Goal: Communication & Community: Answer question/provide support

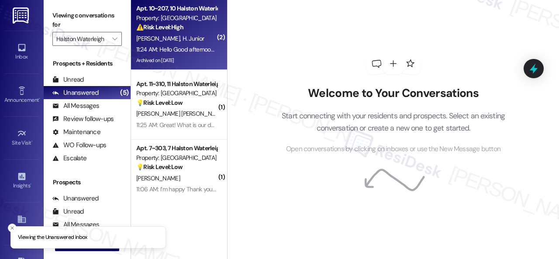
click at [204, 39] on div "[PERSON_NAME] Junior" at bounding box center [176, 38] width 83 height 11
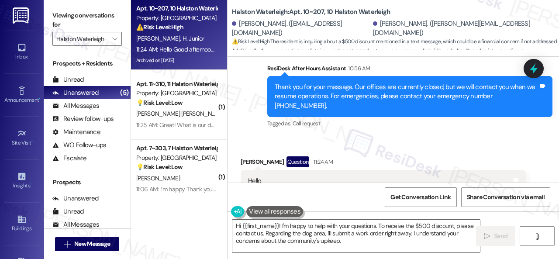
scroll to position [12042, 0]
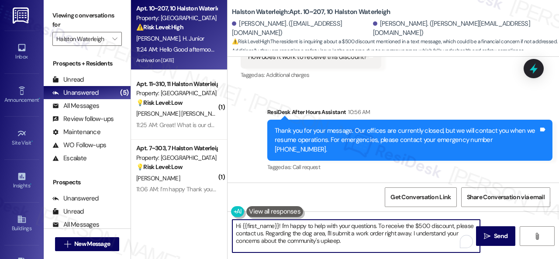
drag, startPoint x: 242, startPoint y: 226, endPoint x: 278, endPoint y: 225, distance: 35.8
click at [278, 225] on textarea "Hi {{first_name}}! I'm happy to help with your questions. To receive the $500 d…" at bounding box center [356, 236] width 248 height 33
drag, startPoint x: 275, startPoint y: 224, endPoint x: 385, endPoint y: 249, distance: 112.9
click at [395, 246] on textarea "Hi [PERSON_NAME]! I'm happy to help with your questions. To receive the $500 di…" at bounding box center [356, 236] width 248 height 33
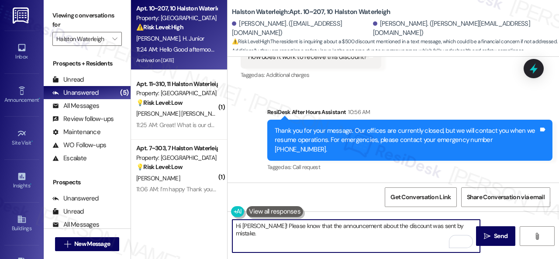
click at [457, 228] on textarea "Hi [PERSON_NAME]! Please know that the announcement about the discount was sent…" at bounding box center [356, 236] width 248 height 33
click at [453, 226] on textarea "Hi [PERSON_NAME]! Please know that the announcement about the discount was sent…" at bounding box center [356, 236] width 248 height 33
paste textarea "be aware that the announcement about the discount was sent in error"
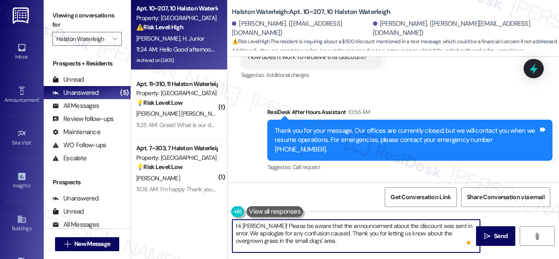
click at [301, 242] on textarea "Hi [PERSON_NAME]! Please be aware that the announcement about the discount was …" at bounding box center [356, 236] width 248 height 33
click at [331, 240] on textarea "Hi [PERSON_NAME]! Please be aware that the announcement about the discount was …" at bounding box center [356, 236] width 248 height 33
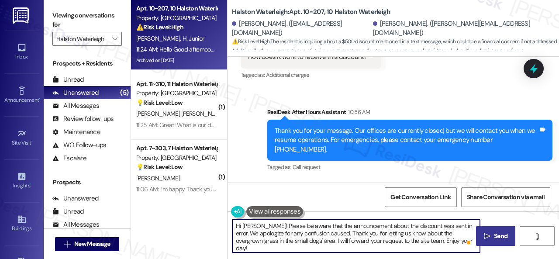
type textarea "Hi [PERSON_NAME]! Please be aware that the announcement about the discount was …"
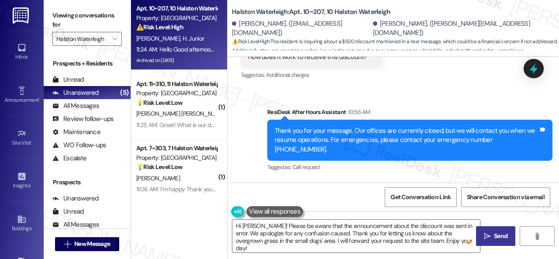
click at [495, 235] on span "Send" at bounding box center [501, 235] width 14 height 9
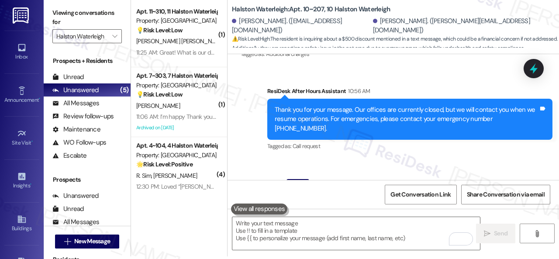
scroll to position [12078, 0]
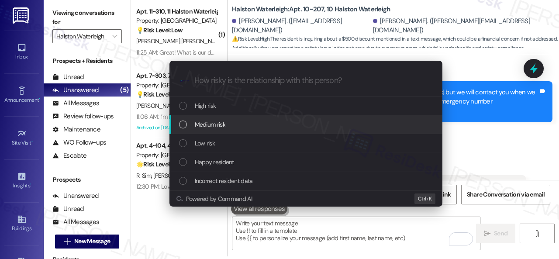
click at [217, 126] on span "Medium risk" at bounding box center [210, 125] width 31 height 10
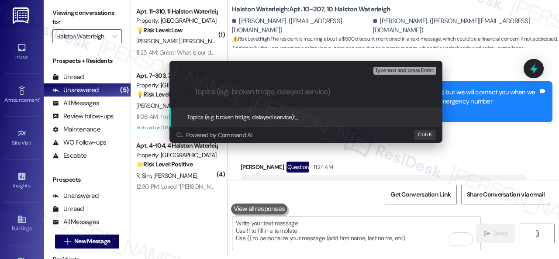
click at [241, 94] on input "Topics (e.g. broken fridge, delayed service)" at bounding box center [312, 91] width 237 height 9
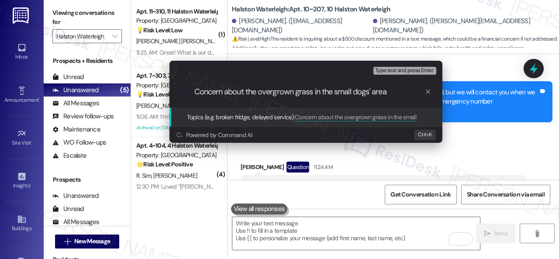
type input "Concern about the overgrown grass in the small dogs' area."
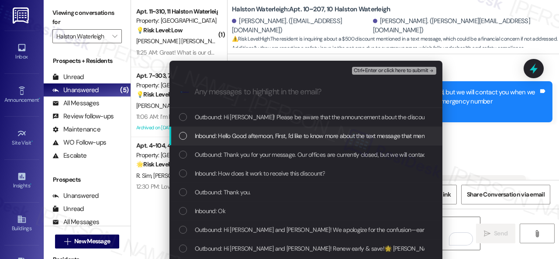
drag, startPoint x: 250, startPoint y: 134, endPoint x: 295, endPoint y: 104, distance: 54.5
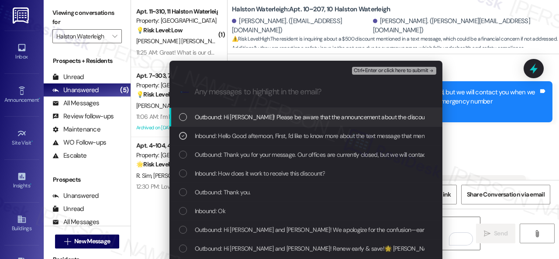
click at [370, 69] on span "Ctrl+Enter or click here to submit" at bounding box center [391, 71] width 75 height 6
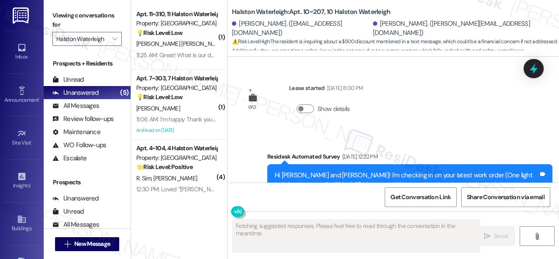
scroll to position [3, 0]
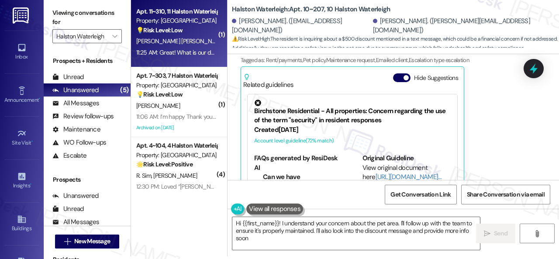
type textarea "Hi {{first_name}}! I understand your concern about the pet area. I'll follow up…"
click at [204, 33] on div "💡 Risk Level: Low The resident is asking for clarification on the renewal offer…" at bounding box center [176, 30] width 81 height 9
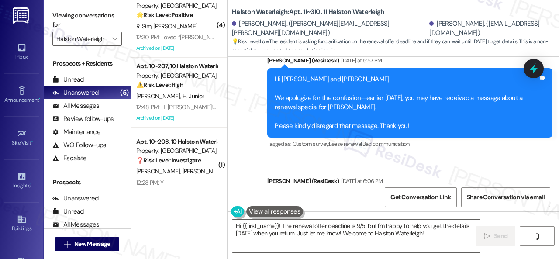
scroll to position [22919, 0]
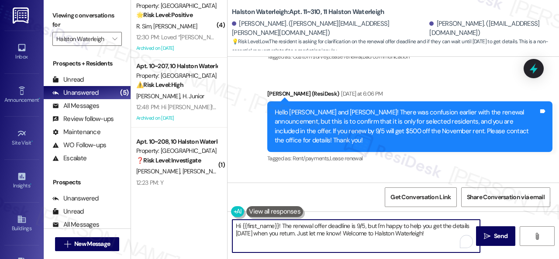
drag, startPoint x: 281, startPoint y: 226, endPoint x: 436, endPoint y: 240, distance: 155.2
click at [436, 240] on textarea "Hi {{first_name}}! The renewal offer deadline is 9/5, but I'm happy to help you…" at bounding box center [356, 236] width 248 height 33
click at [292, 227] on textarea "Hi {{first_name}}! The renewal offer deadline is 9/5, but I'm happy to help you…" at bounding box center [356, 236] width 248 height 33
drag, startPoint x: 242, startPoint y: 226, endPoint x: 449, endPoint y: 236, distance: 207.2
click at [449, 236] on textarea "Hi {{first_name}}! The renewal offer deadline is 9/5, but I'm happy to help you…" at bounding box center [356, 236] width 248 height 33
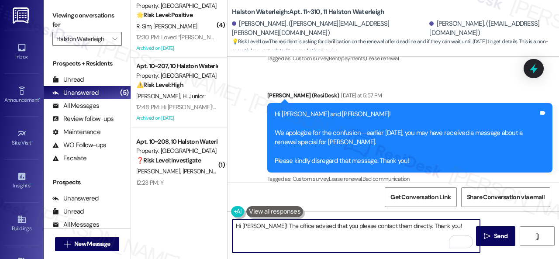
scroll to position [22788, 0]
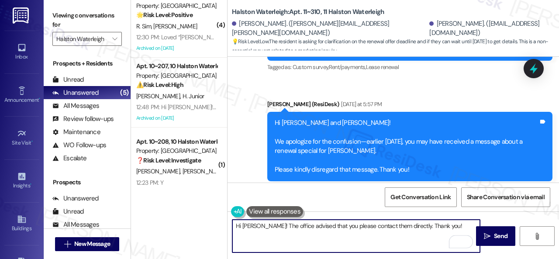
click at [404, 226] on textarea "Hi [PERSON_NAME]! The office advised that you please contact them directly. Tha…" at bounding box center [356, 236] width 248 height 33
type textarea "Hi [PERSON_NAME]! The office advised that you please contact them directly for …"
click at [495, 240] on span "Send" at bounding box center [501, 235] width 14 height 9
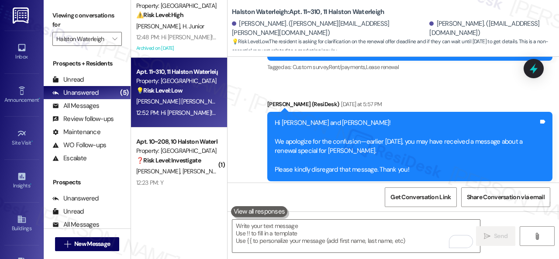
scroll to position [22918, 0]
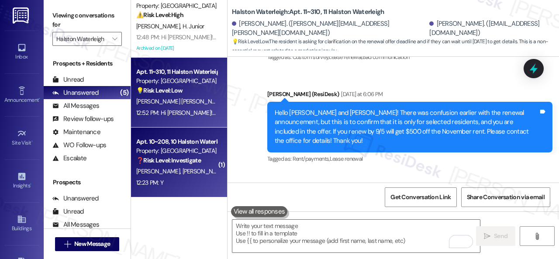
click at [203, 169] on div "[PERSON_NAME] [PERSON_NAME]" at bounding box center [176, 171] width 83 height 11
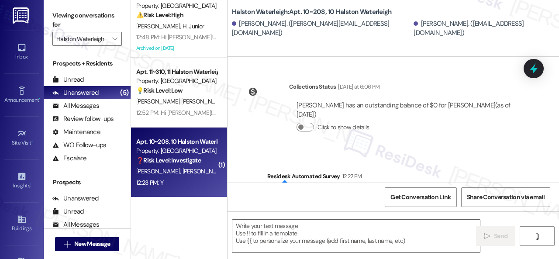
type textarea "Fetching suggested responses. Please feel free to read through the conversation…"
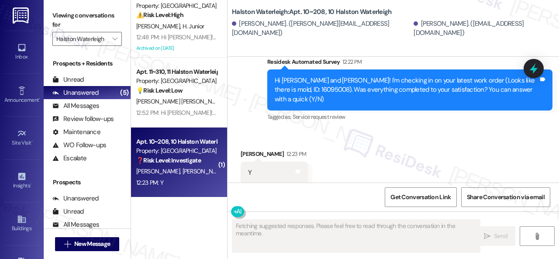
scroll to position [326, 0]
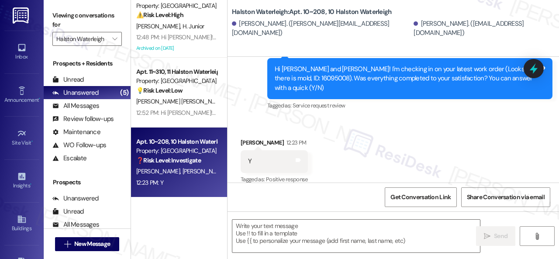
click at [243, 102] on div "Survey, sent via SMS Residesk Automated Survey 12:22 PM Hi [PERSON_NAME] and [P…" at bounding box center [393, 72] width 331 height 93
click at [280, 231] on textarea at bounding box center [356, 236] width 248 height 33
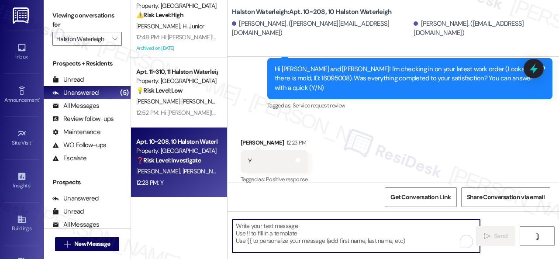
paste textarea "Glad to hear that everything is all set! If {{property}} met your expectations,…"
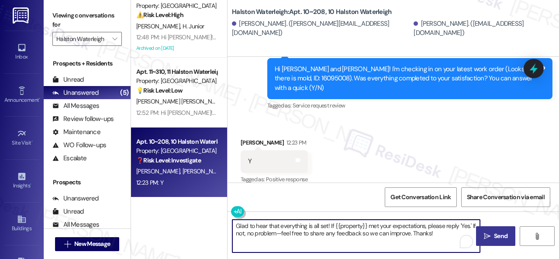
type textarea "Glad to hear that everything is all set! If {{property}} met your expectations,…"
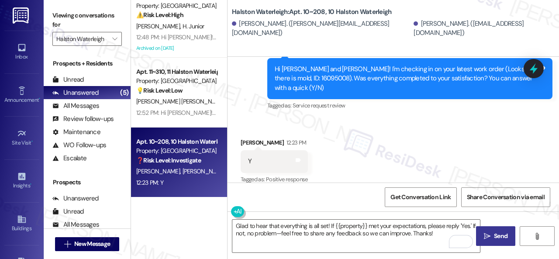
click at [494, 236] on span "Send" at bounding box center [501, 235] width 14 height 9
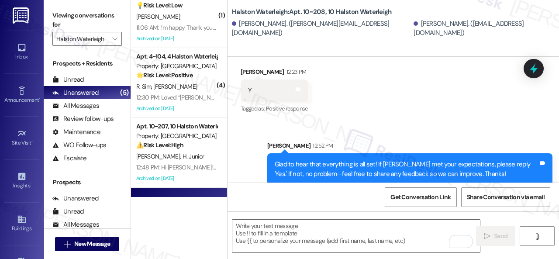
scroll to position [21, 0]
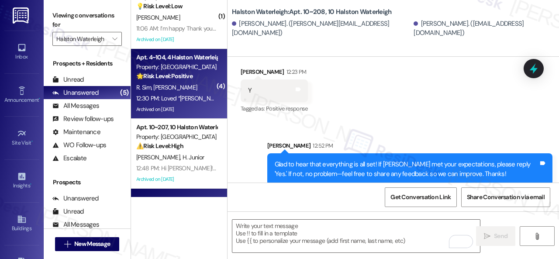
click at [196, 91] on div "R. Sim [PERSON_NAME]" at bounding box center [176, 87] width 83 height 11
type textarea "Fetching suggested responses. Please feel free to read through the conversation…"
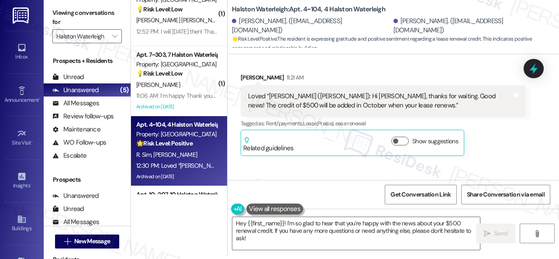
scroll to position [10237, 0]
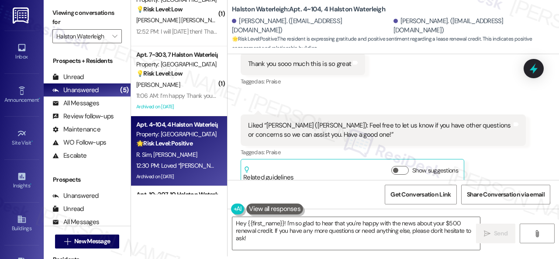
drag, startPoint x: 275, startPoint y: 239, endPoint x: 199, endPoint y: 196, distance: 86.8
click at [200, 196] on div "( 1 ) Apt. 11~310, 11 Halston Waterleigh Property: Halston Waterleigh 💡 Risk Le…" at bounding box center [345, 126] width 428 height 259
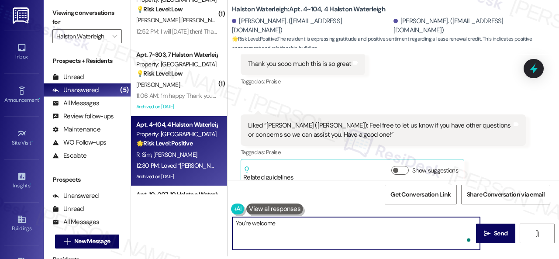
type textarea "You're welcome!"
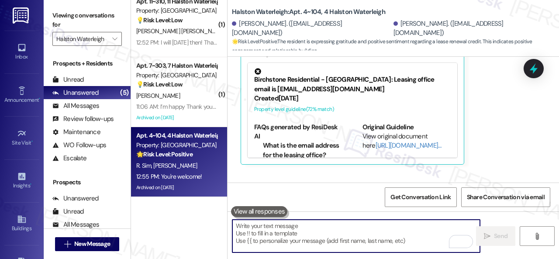
scroll to position [12, 0]
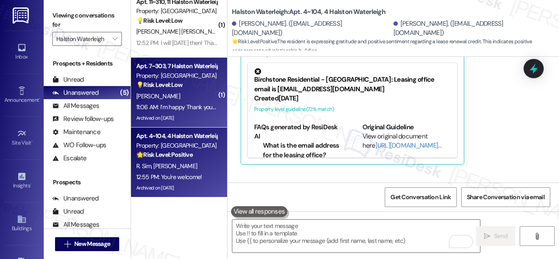
click at [204, 95] on div "[PERSON_NAME]" at bounding box center [176, 96] width 83 height 11
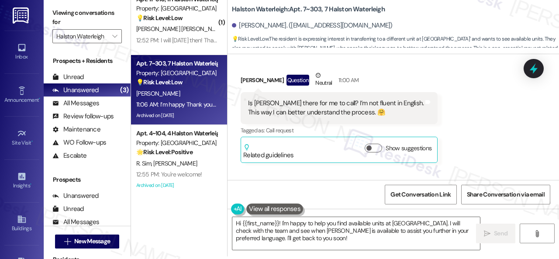
scroll to position [44784, 0]
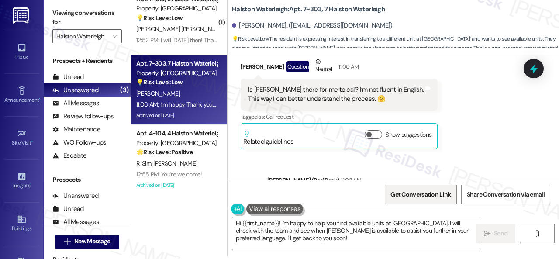
click at [427, 194] on span "Get Conversation Link" at bounding box center [420, 194] width 60 height 9
click at [411, 194] on span "Get Conversation Link" at bounding box center [420, 194] width 60 height 9
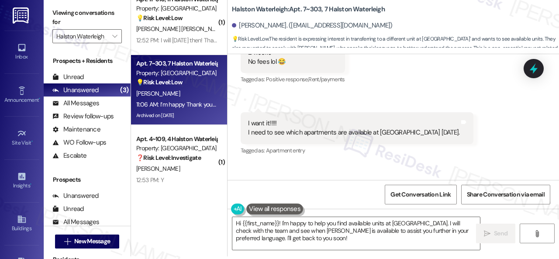
scroll to position [44653, 0]
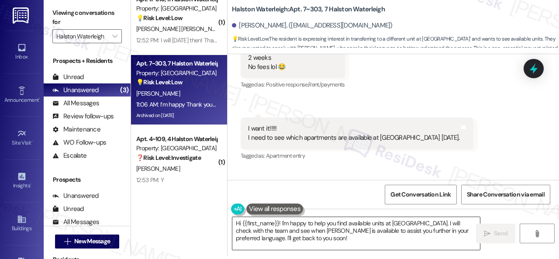
drag, startPoint x: 430, startPoint y: 232, endPoint x: 343, endPoint y: 242, distance: 87.0
click at [430, 232] on textarea "Hi {{first_name}}! I'm happy to help you find available units at [GEOGRAPHIC_DA…" at bounding box center [356, 233] width 248 height 33
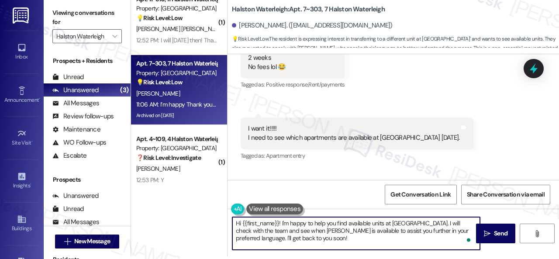
drag, startPoint x: 291, startPoint y: 235, endPoint x: 186, endPoint y: 213, distance: 106.5
click at [201, 209] on div "( 1 ) Apt. 11~310, 11 Halston Waterleigh Property: Halston Waterleigh 💡 Risk Le…" at bounding box center [345, 126] width 428 height 259
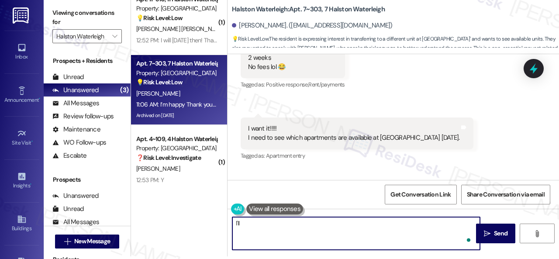
paste textarea "get back to you as soon as I receive a response. I appreciate your patience."
type textarea "I'll get back to you as soon as I receive a response. I appreciate your patienc…"
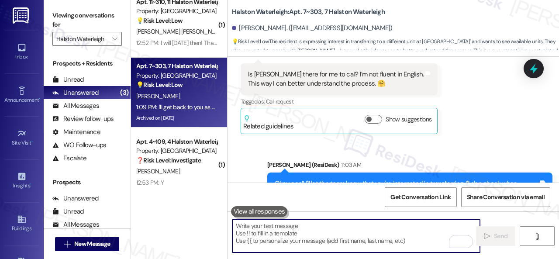
scroll to position [44844, 0]
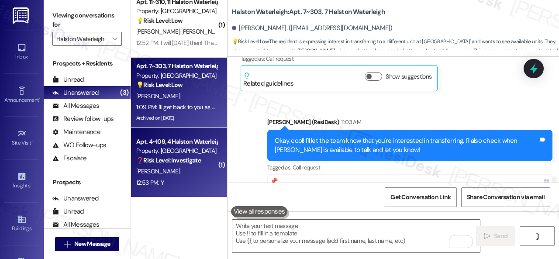
click at [190, 170] on div "[PERSON_NAME]" at bounding box center [176, 171] width 83 height 11
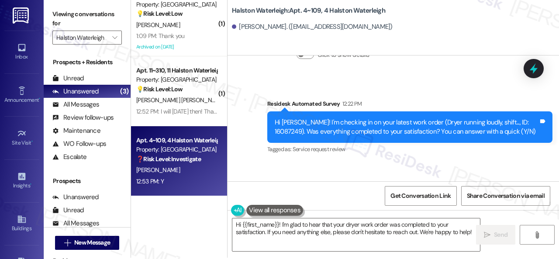
scroll to position [3, 0]
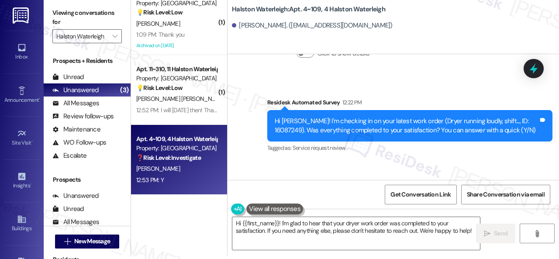
drag, startPoint x: 241, startPoint y: 104, endPoint x: 247, endPoint y: 110, distance: 9.6
click at [241, 104] on div "Survey, sent via SMS Residesk Automated Survey 12:22 PM Hi [PERSON_NAME]! I'm c…" at bounding box center [393, 119] width 331 height 83
click at [299, 224] on textarea "Hi {{first_name}}! I'm glad to hear that your dryer work order was completed to…" at bounding box center [356, 233] width 248 height 33
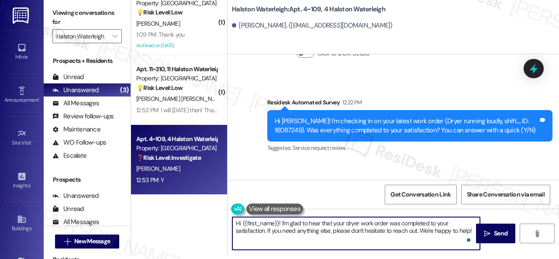
paste textarea "Glad to hear that everything is all set! If {{property}} met your expectations,…"
type textarea "Glad to hear that everything is all set! If {{property}} met your expectations,…"
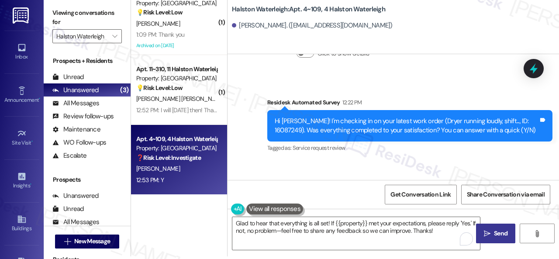
click at [487, 232] on icon "" at bounding box center [487, 233] width 7 height 7
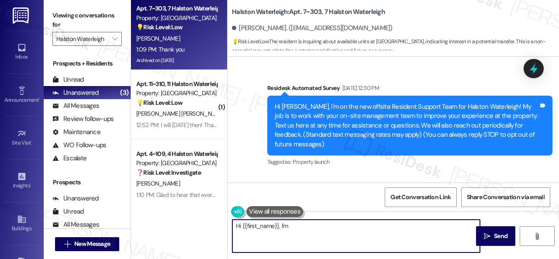
scroll to position [44930, 0]
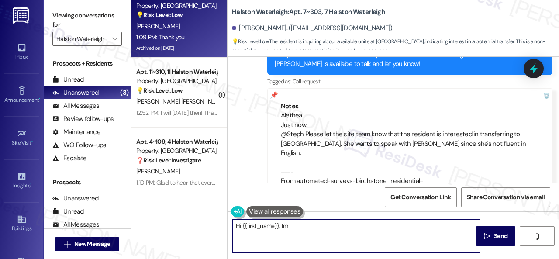
drag, startPoint x: 423, startPoint y: 235, endPoint x: 196, endPoint y: 227, distance: 227.7
click at [200, 223] on div "Apt. 7~303, 7 Halston Waterleigh Property: Halston Waterleigh 💡 Risk Level: Low…" at bounding box center [345, 129] width 428 height 259
type textarea "You're welcome."
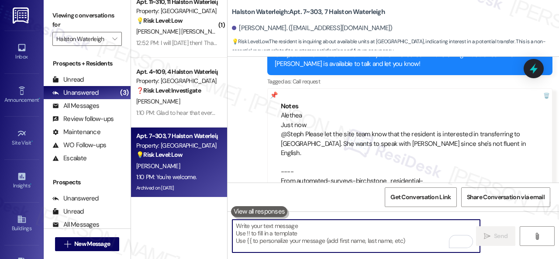
click at [188, 26] on div "Apt. 11~310, 11 Halston Waterleigh Property: Halston Waterleigh 💡 Risk Level: L…" at bounding box center [176, 12] width 83 height 30
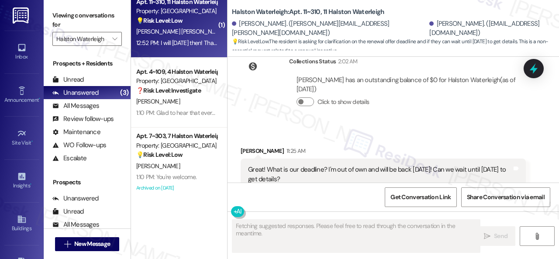
scroll to position [23053, 0]
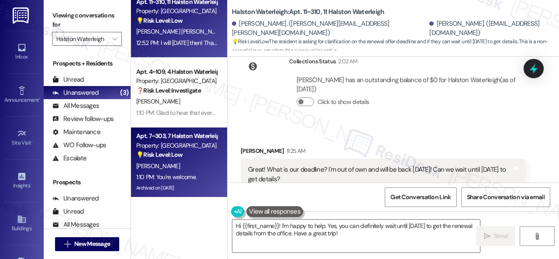
drag, startPoint x: 377, startPoint y: 234, endPoint x: 164, endPoint y: 193, distance: 216.7
click at [217, 214] on div "Apt. 11~310, 11 Halston Waterleigh Property: Halston Waterleigh 💡 Risk Level: L…" at bounding box center [345, 129] width 428 height 259
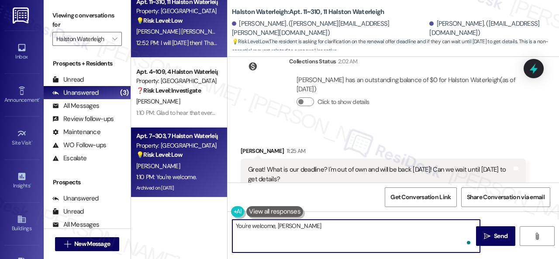
type textarea "You're welcome, Bianca!"
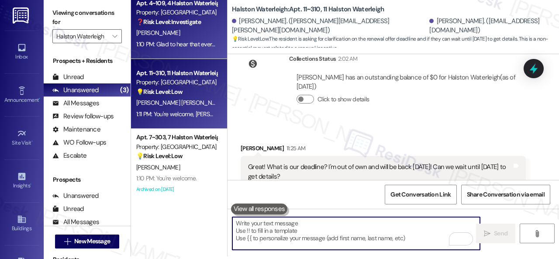
scroll to position [12, 0]
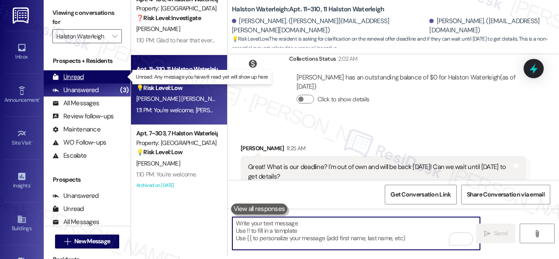
click at [72, 76] on div "Unread" at bounding box center [67, 76] width 31 height 9
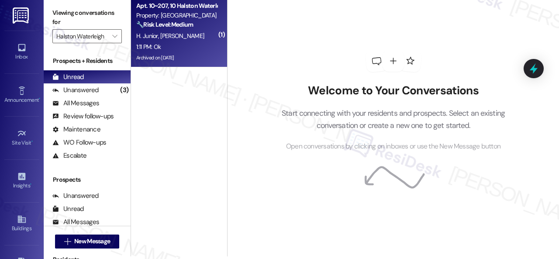
click at [199, 43] on div "1:11 PM: Ok 1:11 PM: Ok" at bounding box center [176, 46] width 83 height 11
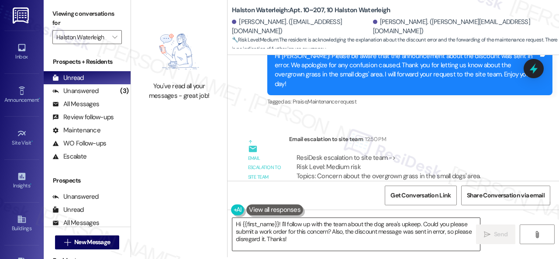
scroll to position [3, 0]
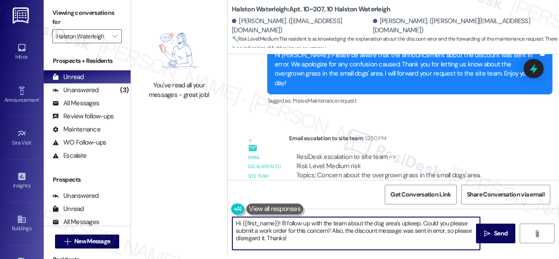
drag, startPoint x: 215, startPoint y: 218, endPoint x: 188, endPoint y: 214, distance: 27.4
click at [197, 214] on div "You've read all your messages - great job! Halston Waterleigh: Apt. 10~207, 10 …" at bounding box center [345, 126] width 428 height 259
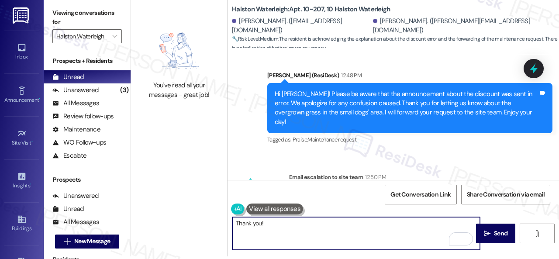
scroll to position [12440, 0]
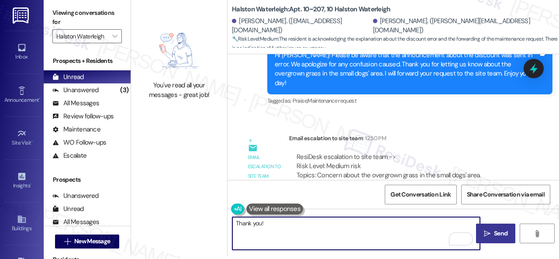
type textarea "Thank you!"
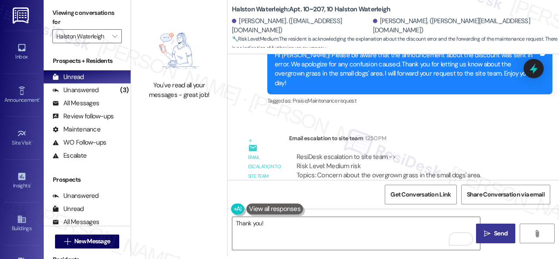
click at [494, 235] on span "Send" at bounding box center [501, 233] width 14 height 9
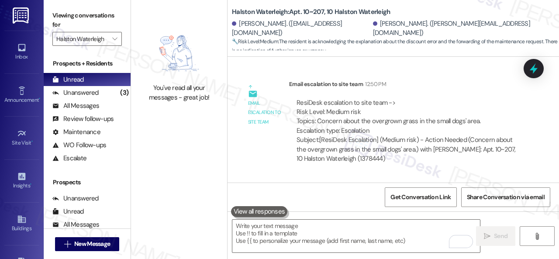
scroll to position [12501, 0]
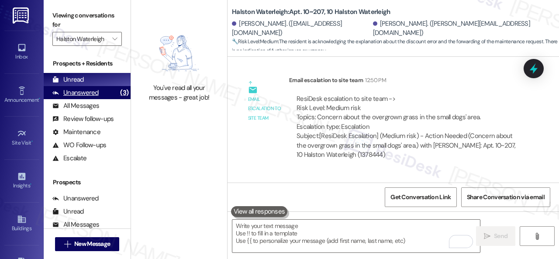
drag, startPoint x: 87, startPoint y: 96, endPoint x: 120, endPoint y: 97, distance: 32.8
click at [87, 95] on div "Unanswered" at bounding box center [75, 92] width 46 height 9
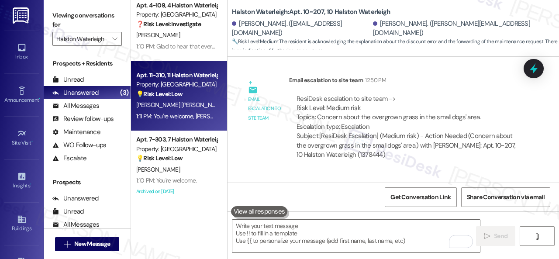
scroll to position [12, 0]
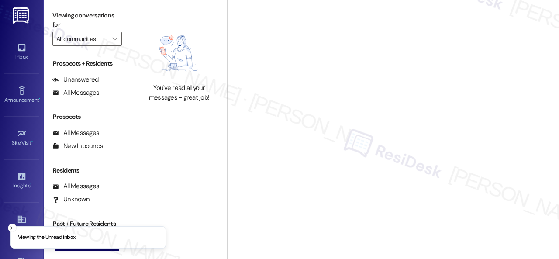
type input "Halston Waterleigh"
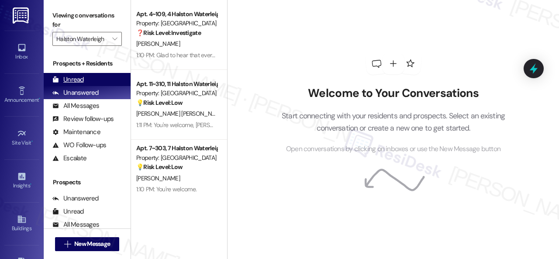
click at [75, 81] on div "Unread" at bounding box center [67, 79] width 31 height 9
